Goal: Transaction & Acquisition: Purchase product/service

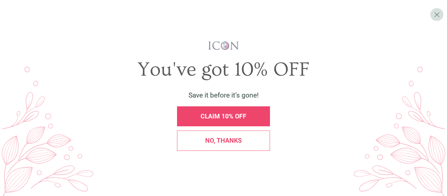
click at [437, 16] on span "X" at bounding box center [437, 14] width 6 height 9
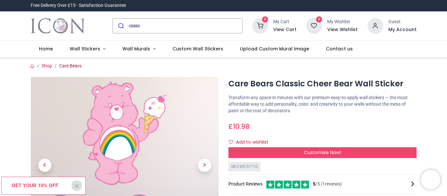
click at [70, 65] on link "Care Bears" at bounding box center [70, 65] width 22 height 5
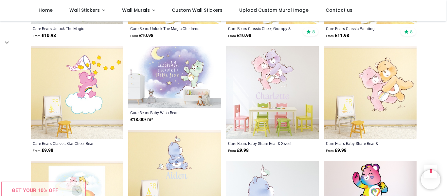
scroll to position [710, 0]
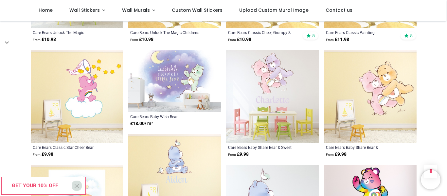
scroll to position [704, 0]
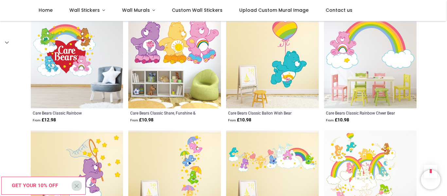
scroll to position [322, 0]
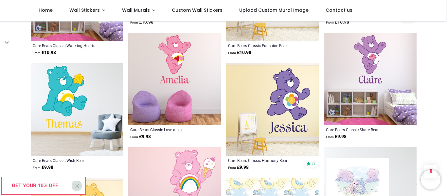
scroll to position [1473, 0]
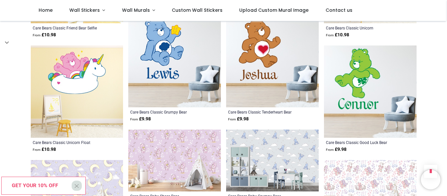
scroll to position [2224, 0]
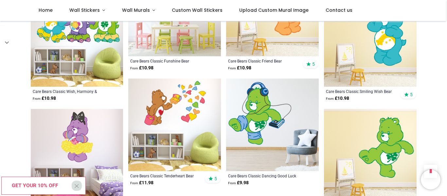
scroll to position [3050, 0]
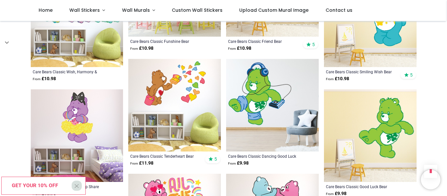
scroll to position [3073, 0]
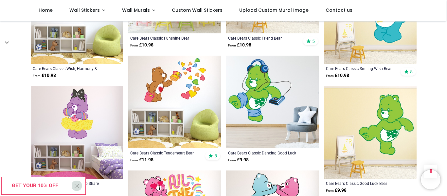
click at [331, 143] on img at bounding box center [370, 132] width 93 height 93
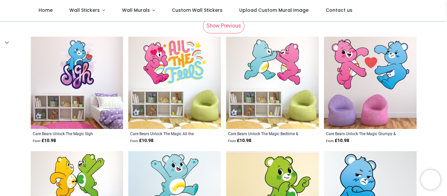
scroll to position [88, 0]
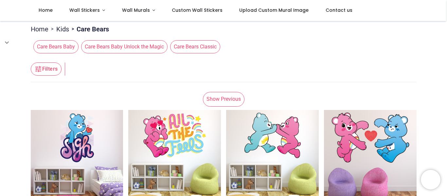
click at [225, 102] on link "Show Previous" at bounding box center [224, 99] width 42 height 14
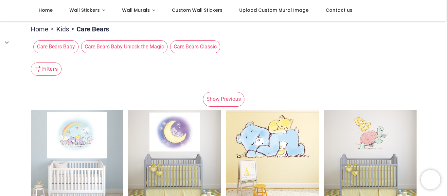
click at [225, 102] on link "Show Previous" at bounding box center [224, 99] width 42 height 14
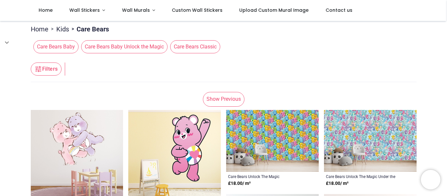
click at [225, 102] on link "Show Previous" at bounding box center [224, 99] width 42 height 14
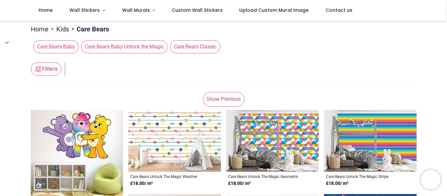
click at [225, 102] on link "Show Previous" at bounding box center [224, 99] width 42 height 14
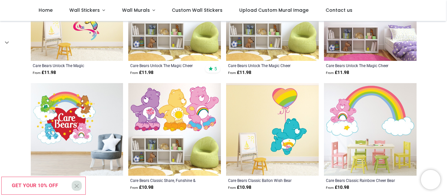
scroll to position [213, 0]
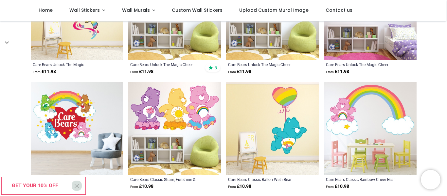
click at [276, 141] on img at bounding box center [272, 128] width 93 height 93
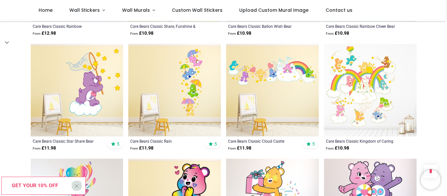
scroll to position [367, 0]
click at [81, 71] on img at bounding box center [77, 90] width 93 height 93
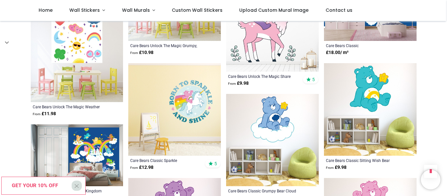
scroll to position [1091, 0]
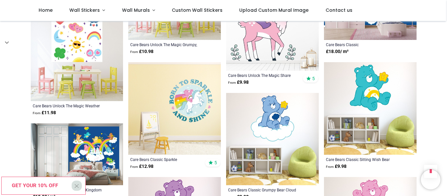
click at [259, 115] on img at bounding box center [272, 139] width 93 height 93
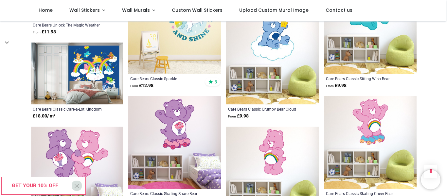
scroll to position [1173, 0]
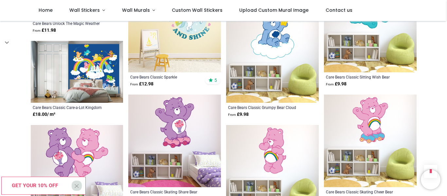
click at [375, 129] on img at bounding box center [370, 141] width 93 height 93
click at [353, 145] on img at bounding box center [370, 141] width 93 height 93
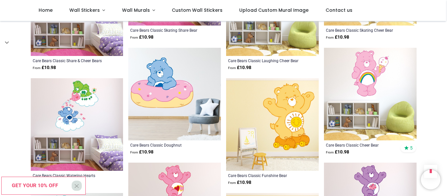
scroll to position [1339, 0]
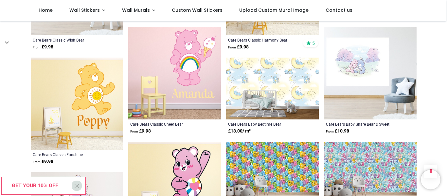
scroll to position [1586, 0]
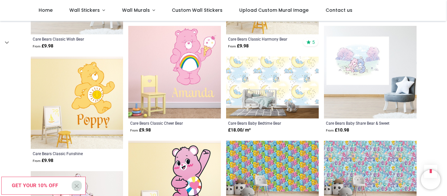
click at [91, 93] on img at bounding box center [77, 103] width 93 height 93
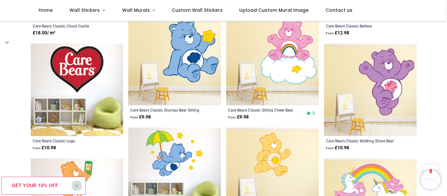
scroll to position [2003, 0]
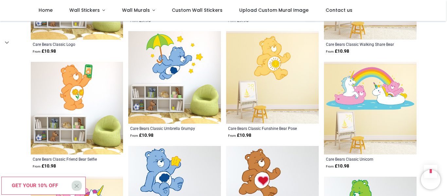
scroll to position [2094, 0]
click at [107, 120] on img at bounding box center [77, 108] width 93 height 93
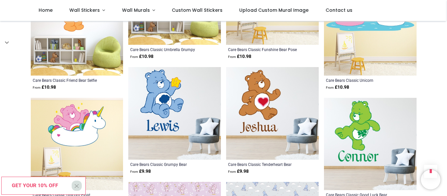
scroll to position [2176, 0]
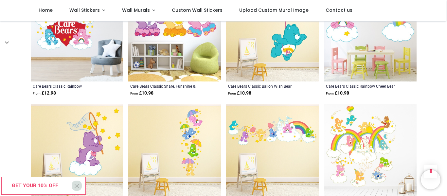
scroll to position [76, 0]
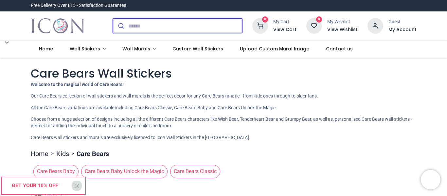
click at [167, 31] on input "search" at bounding box center [185, 26] width 114 height 14
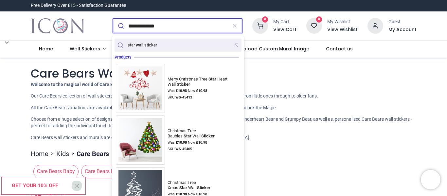
click at [142, 47] on mark "wall" at bounding box center [139, 45] width 9 height 7
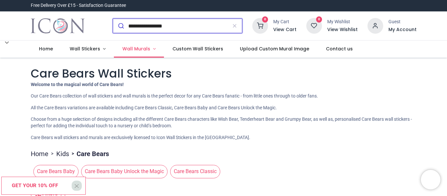
type input "**********"
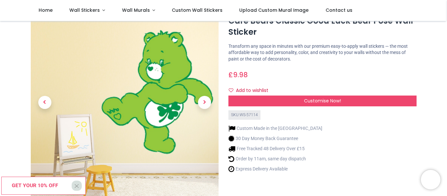
scroll to position [26, 0]
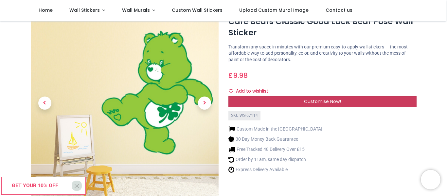
click at [285, 98] on div "Customise Now!" at bounding box center [323, 101] width 188 height 11
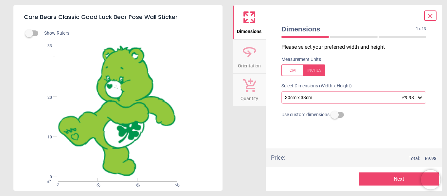
click at [397, 181] on button "Next" at bounding box center [399, 179] width 80 height 13
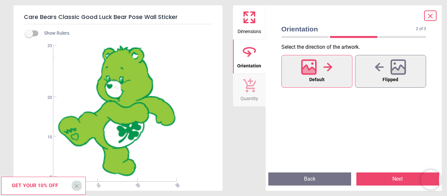
click at [397, 181] on button "Next" at bounding box center [398, 179] width 83 height 13
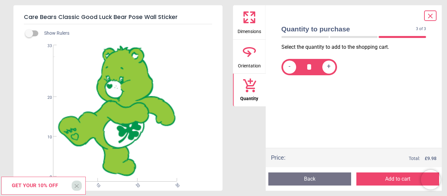
click at [397, 181] on button "Add to cart" at bounding box center [398, 179] width 83 height 13
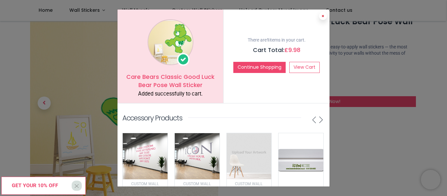
click at [322, 19] on button at bounding box center [323, 16] width 8 height 8
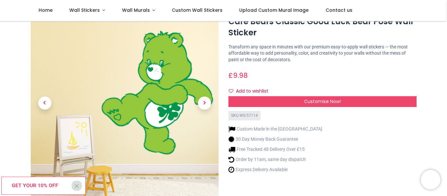
click at [50, 192] on div "Get your 10% off X" at bounding box center [43, 186] width 84 height 18
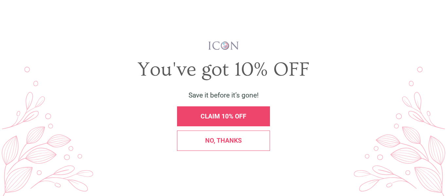
scroll to position [0, 0]
click at [227, 108] on div "CLAIM 10% OFF" at bounding box center [223, 116] width 93 height 20
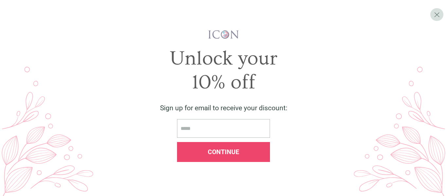
click at [209, 130] on input "email" at bounding box center [223, 128] width 93 height 19
type input "**********"
click at [231, 152] on span "Continue" at bounding box center [223, 152] width 31 height 8
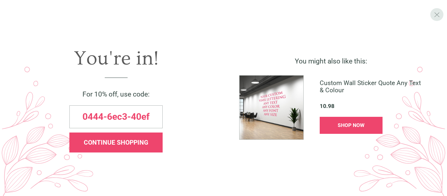
click at [441, 16] on div "X" at bounding box center [437, 14] width 13 height 13
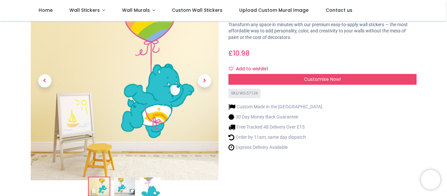
scroll to position [47, 0]
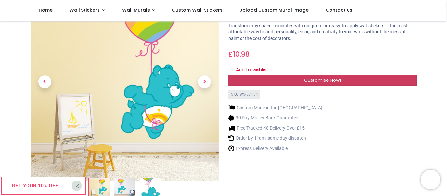
click at [292, 82] on div "Customise Now!" at bounding box center [323, 80] width 188 height 11
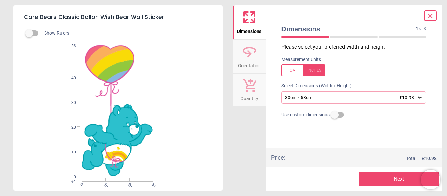
click at [399, 177] on button "Next" at bounding box center [399, 179] width 80 height 13
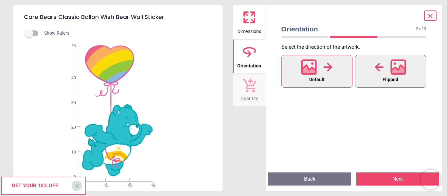
click at [383, 79] on span "Flipped" at bounding box center [391, 80] width 16 height 9
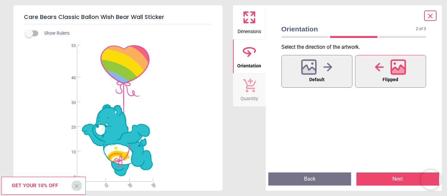
click at [367, 176] on button "Next" at bounding box center [398, 179] width 83 height 13
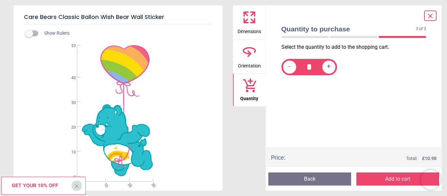
click at [374, 182] on button "Add to cart" at bounding box center [398, 179] width 83 height 13
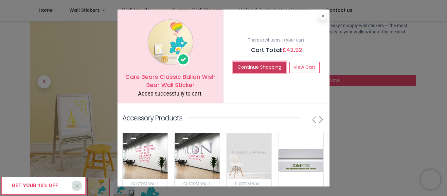
click at [271, 72] on button "Continue Shopping" at bounding box center [259, 67] width 52 height 11
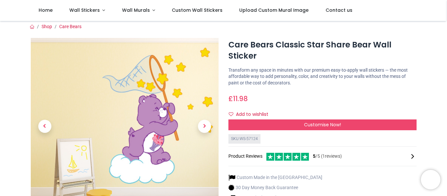
scroll to position [5, 0]
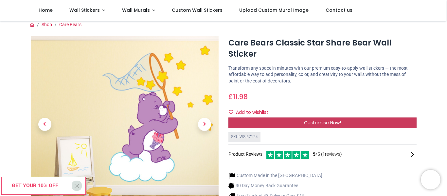
click at [269, 122] on div "Customise Now!" at bounding box center [323, 123] width 188 height 11
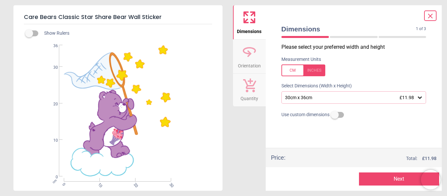
click at [369, 180] on button "Next" at bounding box center [399, 179] width 80 height 13
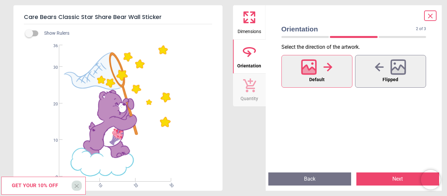
click at [371, 179] on button "Next" at bounding box center [398, 179] width 83 height 13
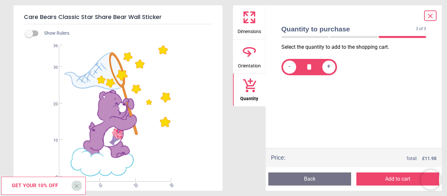
click at [371, 179] on button "Add to cart" at bounding box center [398, 179] width 83 height 13
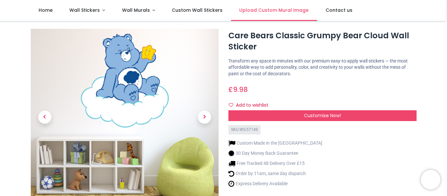
scroll to position [12, 0]
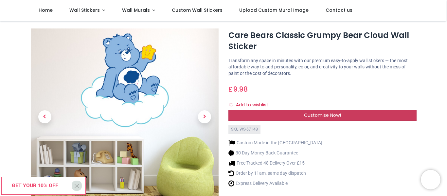
click at [277, 116] on div "Customise Now!" at bounding box center [323, 115] width 188 height 11
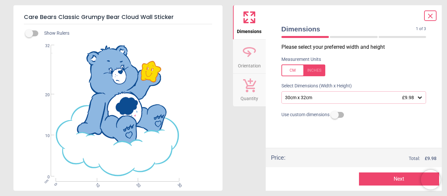
click at [370, 175] on button "Next" at bounding box center [399, 179] width 80 height 13
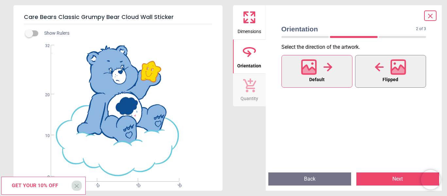
click at [380, 66] on icon at bounding box center [379, 67] width 9 height 9
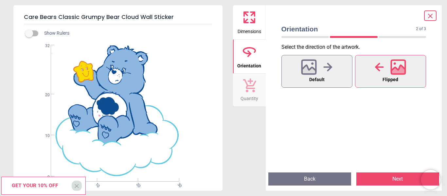
click at [378, 177] on button "Next" at bounding box center [398, 179] width 83 height 13
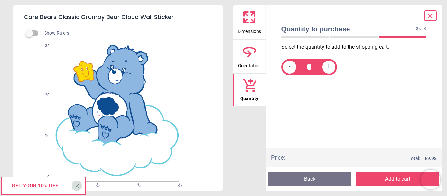
click at [378, 179] on button "Add to cart" at bounding box center [398, 179] width 83 height 13
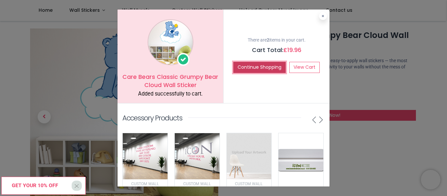
click at [260, 66] on button "Continue Shopping" at bounding box center [259, 67] width 52 height 11
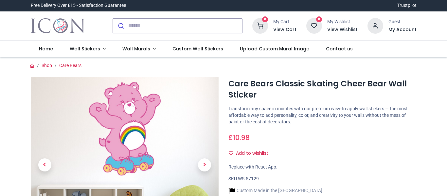
click at [140, 133] on img at bounding box center [125, 171] width 188 height 188
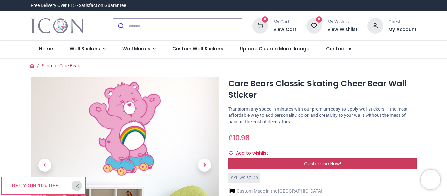
click at [324, 162] on span "Customise Now!" at bounding box center [322, 163] width 37 height 7
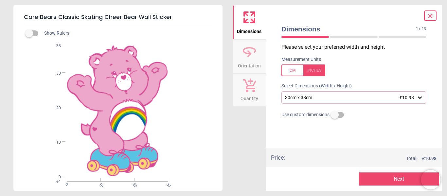
click at [366, 177] on button "Next" at bounding box center [399, 179] width 80 height 13
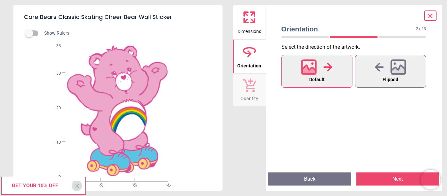
click at [366, 177] on button "Next" at bounding box center [398, 179] width 83 height 13
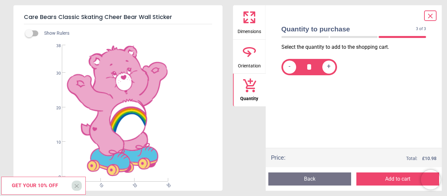
click at [366, 177] on button "Add to cart" at bounding box center [398, 179] width 83 height 13
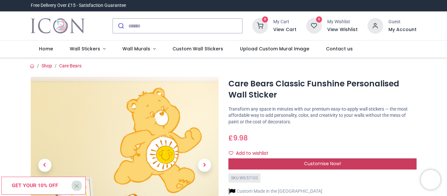
click at [329, 166] on span "Customise Now!" at bounding box center [322, 163] width 37 height 7
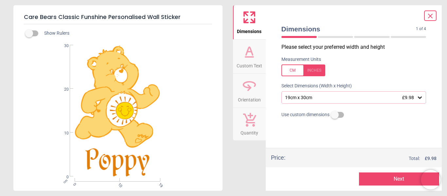
click at [375, 177] on button "Next" at bounding box center [399, 179] width 80 height 13
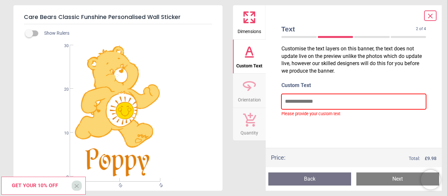
click at [355, 100] on input "text" at bounding box center [354, 101] width 145 height 15
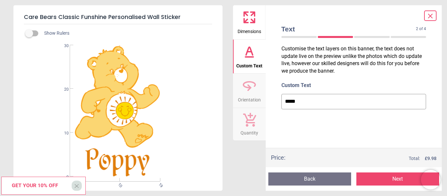
type input "******"
click at [389, 177] on button "Next" at bounding box center [398, 179] width 83 height 13
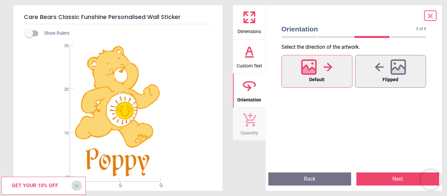
click at [389, 177] on button "Next" at bounding box center [398, 179] width 83 height 13
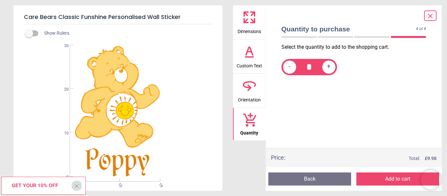
click at [389, 177] on button "Add to cart" at bounding box center [398, 179] width 83 height 13
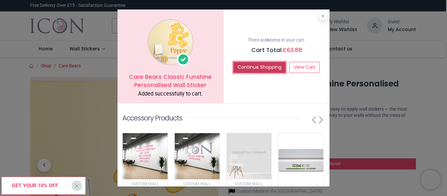
click at [254, 69] on button "Continue Shopping" at bounding box center [259, 67] width 52 height 11
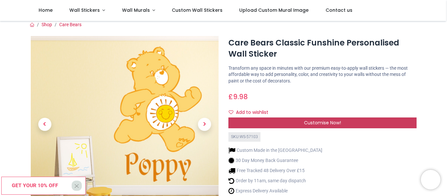
scroll to position [2, 0]
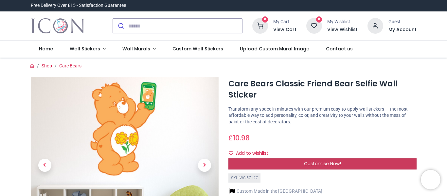
click at [300, 164] on div "Customise Now!" at bounding box center [323, 163] width 188 height 11
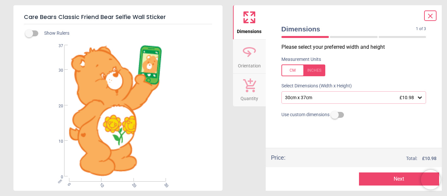
click at [358, 95] on div "30cm x 37cm £10.98" at bounding box center [351, 98] width 133 height 6
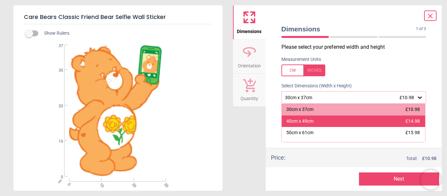
click at [338, 117] on div "40cm x 49cm £14.98" at bounding box center [354, 122] width 144 height 12
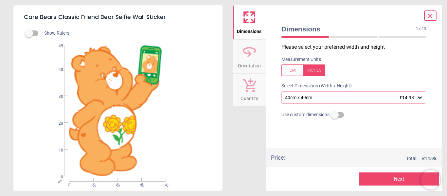
click at [325, 99] on div "40cm x 49cm £14.98" at bounding box center [351, 98] width 133 height 6
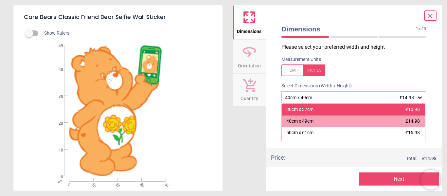
click at [325, 106] on div "30cm x 37cm £10.98" at bounding box center [354, 110] width 144 height 12
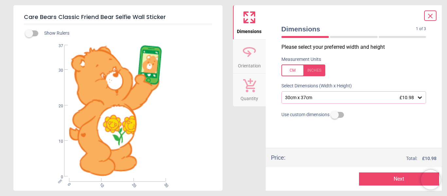
click at [368, 175] on button "Next" at bounding box center [399, 179] width 80 height 13
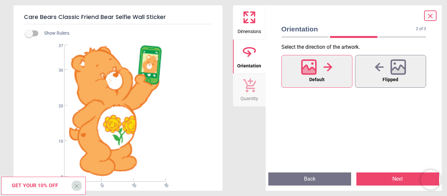
click at [370, 177] on button "Next" at bounding box center [398, 179] width 83 height 13
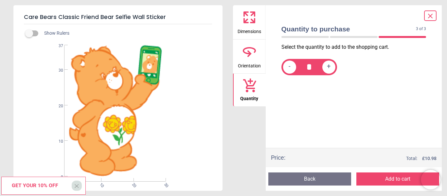
click at [379, 180] on button "Add to cart" at bounding box center [398, 179] width 83 height 13
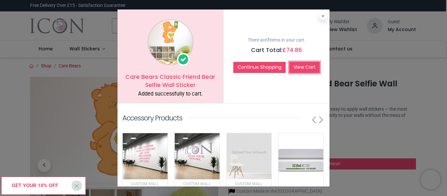
click at [290, 67] on link "View Cart" at bounding box center [304, 67] width 30 height 11
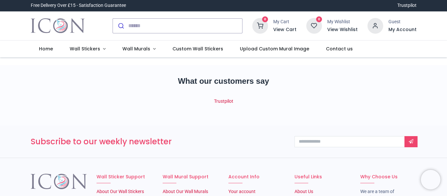
scroll to position [1, 0]
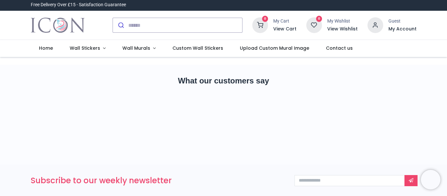
click at [147, 24] on div "Get your 10% off X X You've got 10% OFF Save it before it’s gone! CLAIM 10% OFF…" at bounding box center [223, 98] width 447 height 196
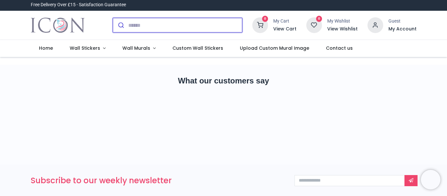
click at [147, 24] on input "search" at bounding box center [185, 25] width 114 height 14
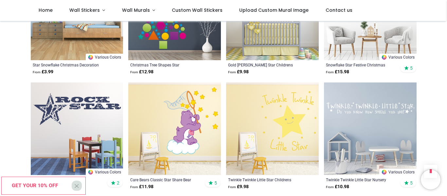
scroll to position [364, 0]
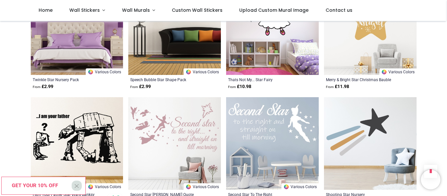
scroll to position [923, 0]
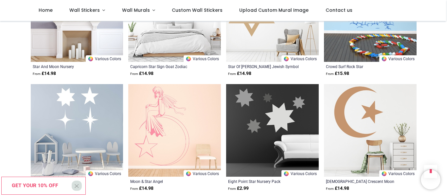
click at [178, 118] on img at bounding box center [174, 130] width 93 height 93
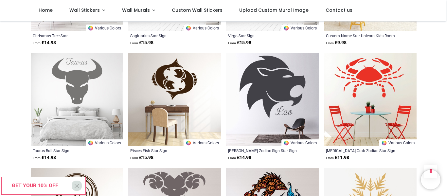
scroll to position [1298, 0]
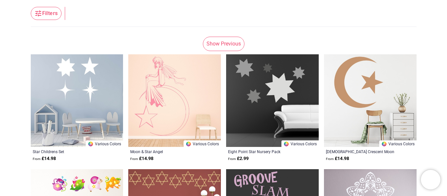
scroll to position [646, 0]
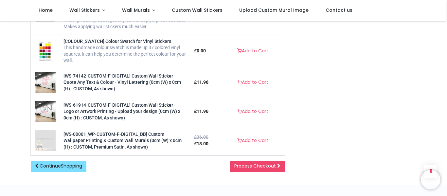
scroll to position [615, 0]
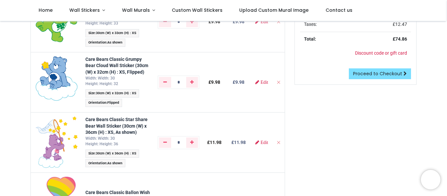
scroll to position [42, 0]
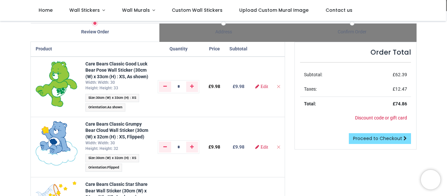
click at [306, 79] on td "Subtotal:" at bounding box center [330, 75] width 60 height 14
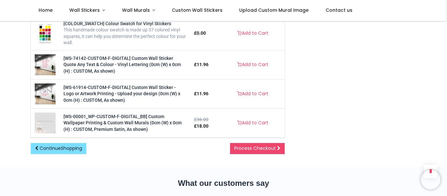
scroll to position [633, 0]
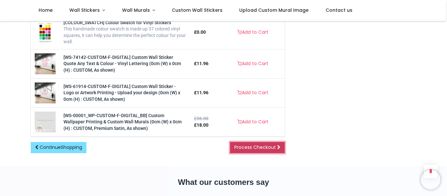
click at [268, 148] on span "Process Checkout" at bounding box center [255, 147] width 42 height 7
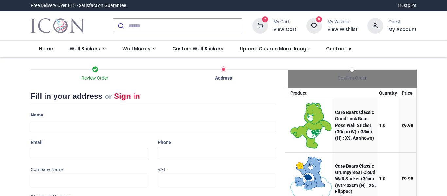
select select "***"
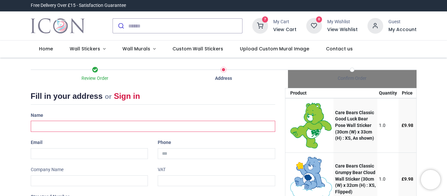
click at [129, 123] on input "text" at bounding box center [153, 126] width 245 height 11
type input "**********"
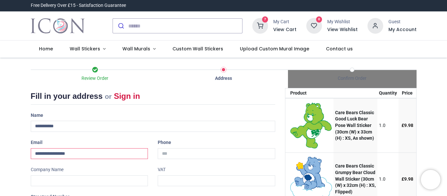
type input "**********"
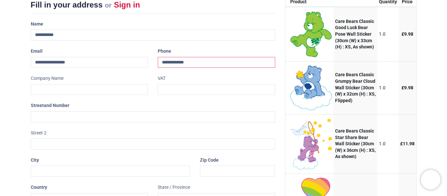
scroll to position [94, 0]
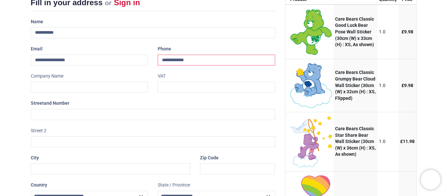
type input "**********"
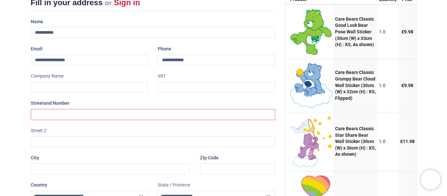
click at [62, 117] on input "text" at bounding box center [153, 114] width 245 height 11
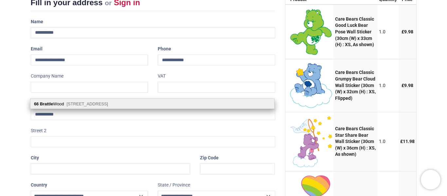
click at [70, 106] on div "[STREET_ADDRESS]" at bounding box center [152, 104] width 244 height 10
type input "**********"
type input "********"
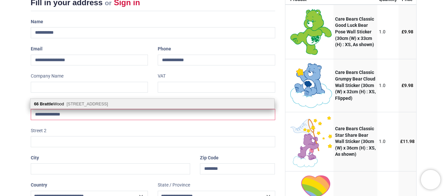
select select "***"
type input "*********"
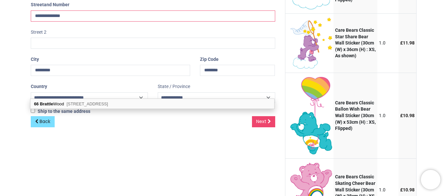
scroll to position [195, 0]
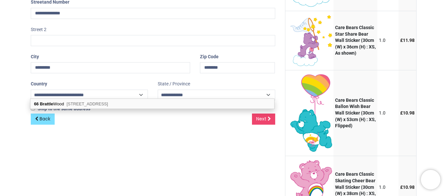
click at [27, 143] on div "**********" at bounding box center [153, 146] width 254 height 507
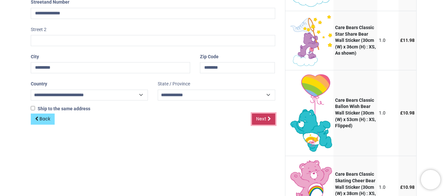
click at [259, 119] on span "Next" at bounding box center [261, 119] width 10 height 7
